Goal: Task Accomplishment & Management: Complete application form

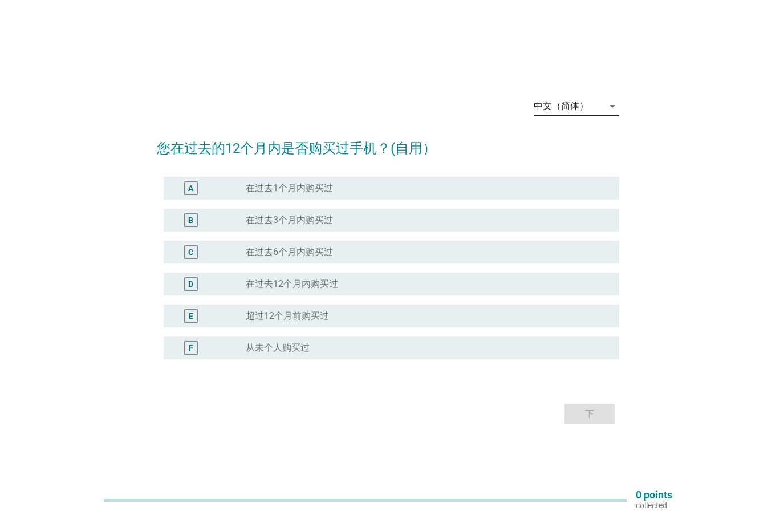
click at [574, 106] on div "中文（简体）" at bounding box center [561, 106] width 55 height 10
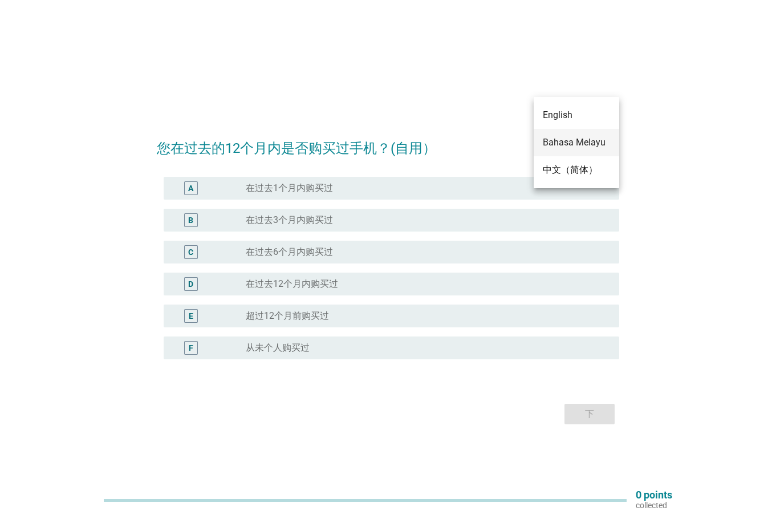
click at [587, 147] on div "Bahasa Melayu" at bounding box center [576, 143] width 67 height 14
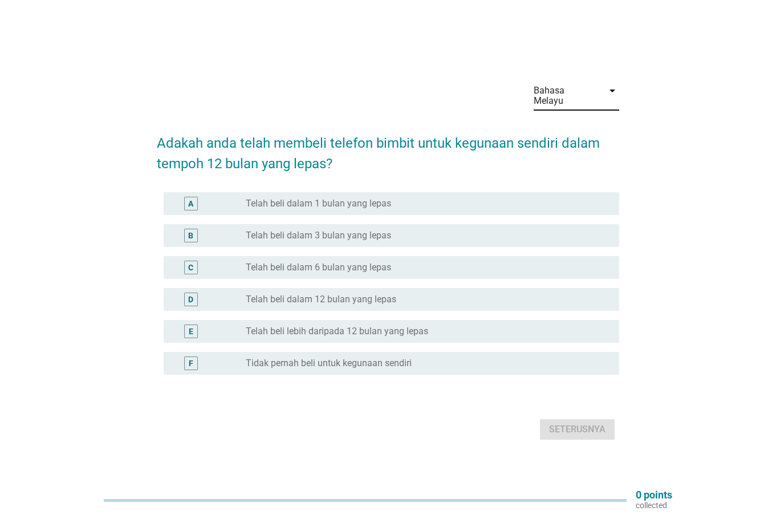
click at [192, 261] on div "C" at bounding box center [190, 267] width 5 height 12
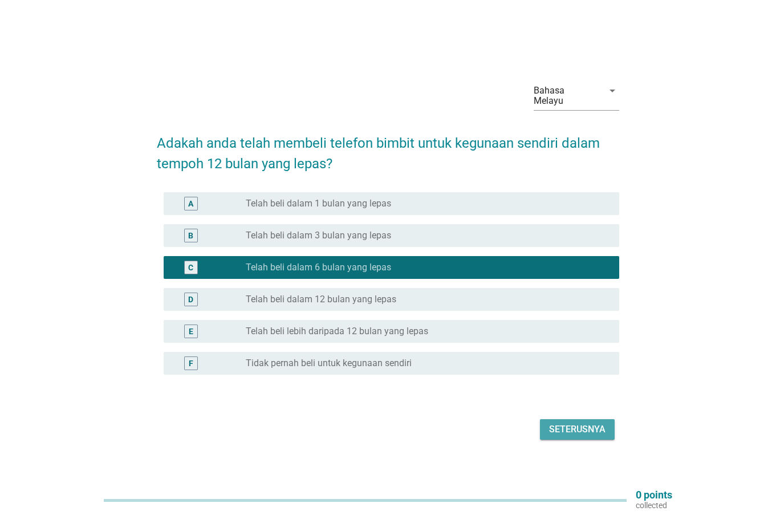
click at [574, 422] on div "Seterusnya" at bounding box center [577, 429] width 56 height 14
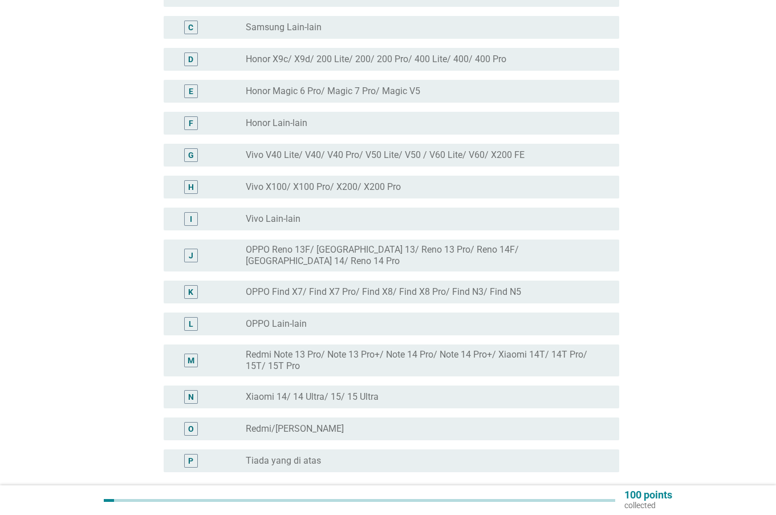
scroll to position [228, 0]
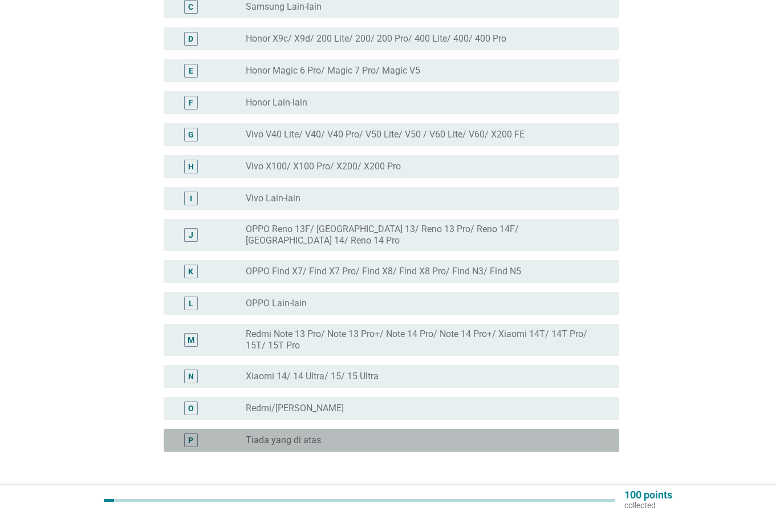
click at [192, 434] on div "P" at bounding box center [190, 440] width 5 height 12
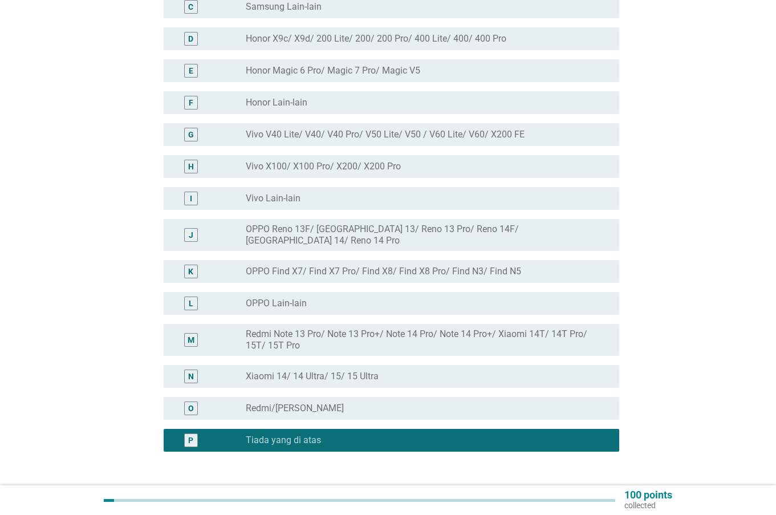
click at [575, 499] on div "Seterusnya" at bounding box center [577, 506] width 56 height 14
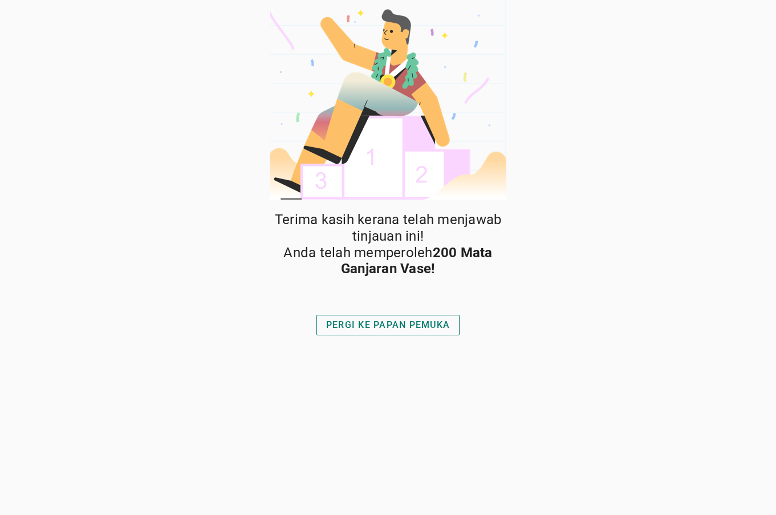
click at [412, 332] on button "PERGI KE PAPAN PEMUKA" at bounding box center [387, 325] width 143 height 21
